Goal: Task Accomplishment & Management: Use online tool/utility

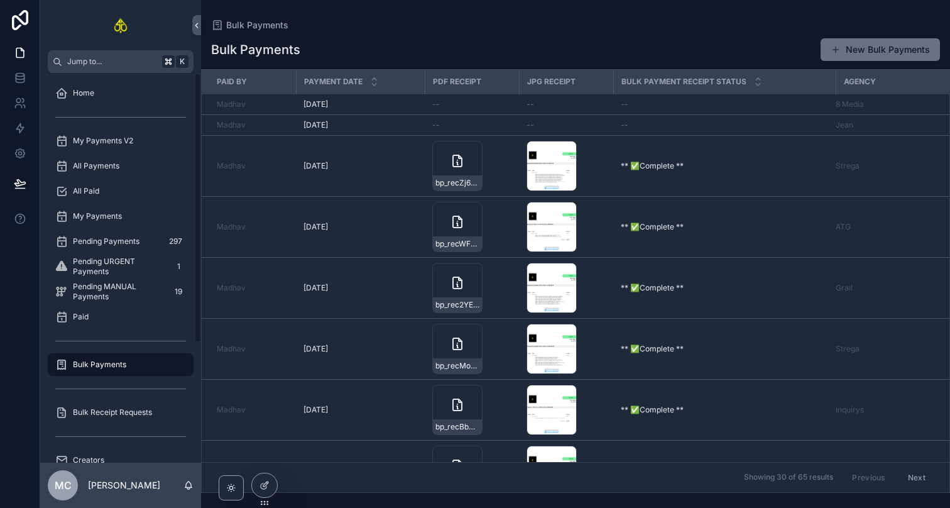
click at [398, 123] on div "[DATE] [DATE]" at bounding box center [361, 125] width 114 height 10
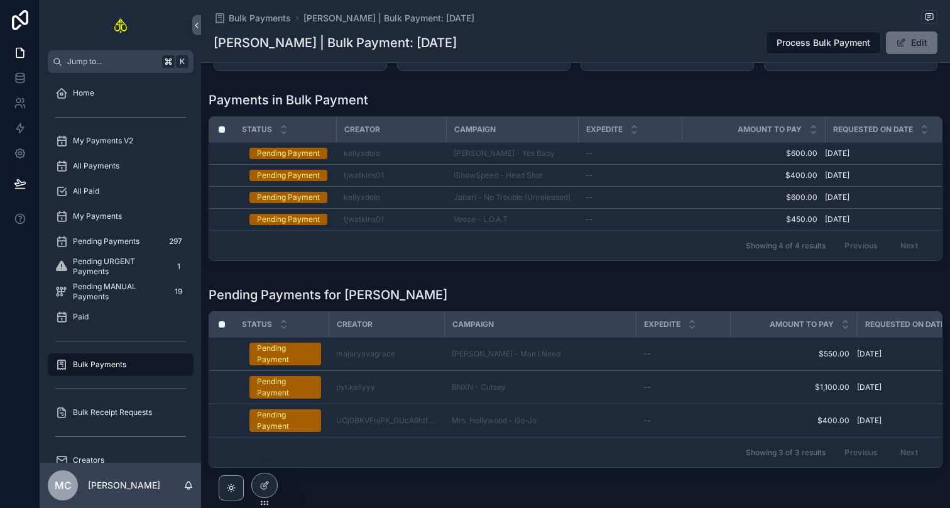
scroll to position [82, 0]
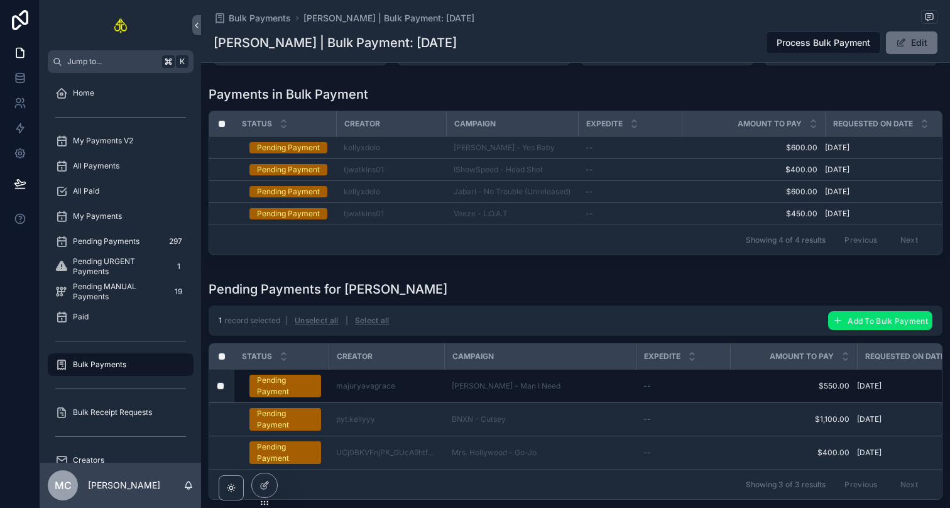
click at [845, 314] on button "Add To Bulk Payment" at bounding box center [880, 320] width 104 height 19
click at [919, 293] on icon "scrollable content" at bounding box center [919, 297] width 10 height 10
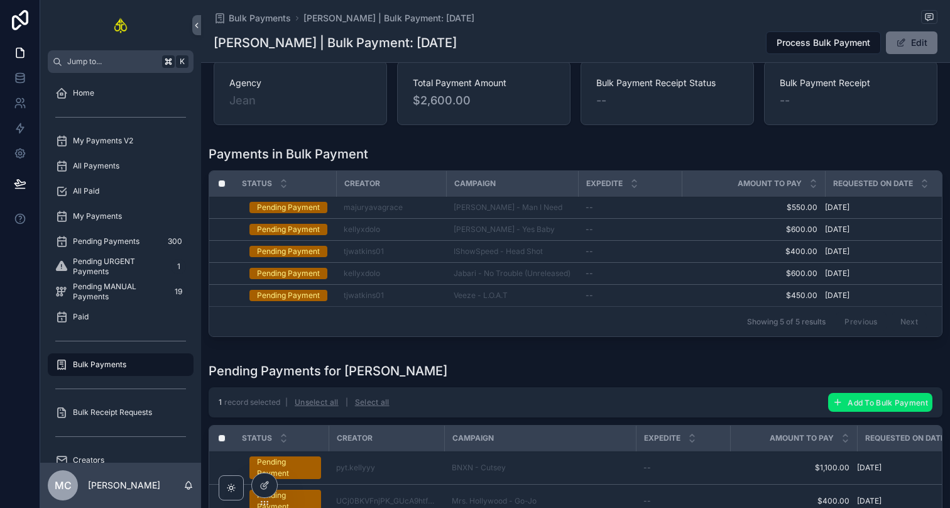
scroll to position [0, 0]
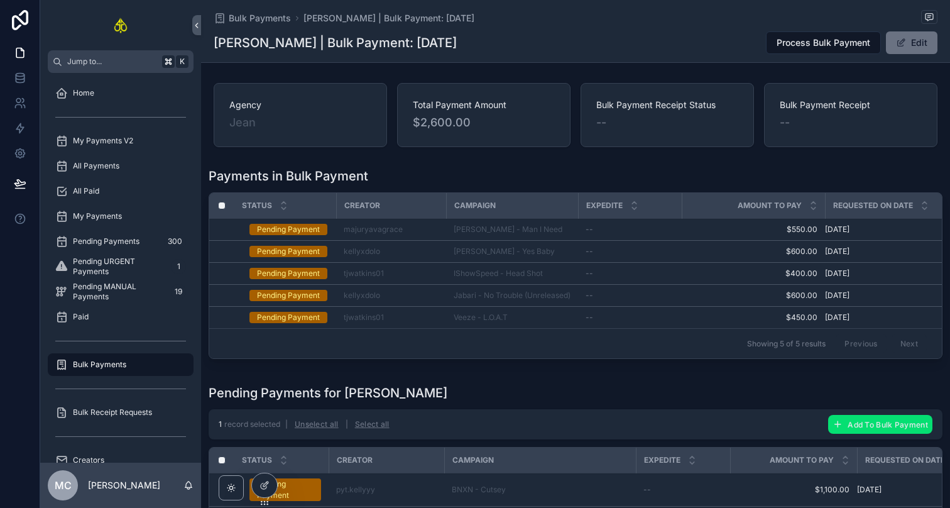
click at [819, 51] on button "Process Bulk Payment" at bounding box center [823, 42] width 115 height 23
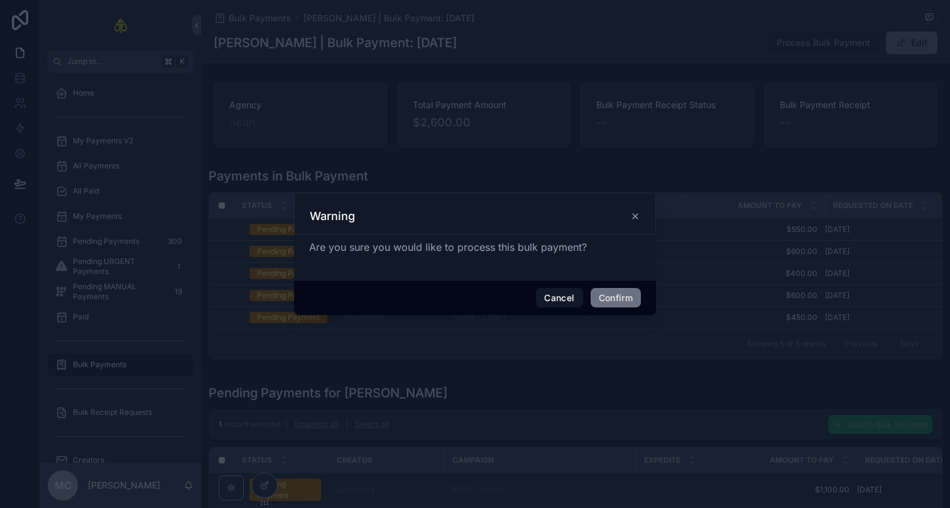
click at [620, 291] on button "Confirm" at bounding box center [616, 298] width 50 height 20
